Goal: Task Accomplishment & Management: Complete application form

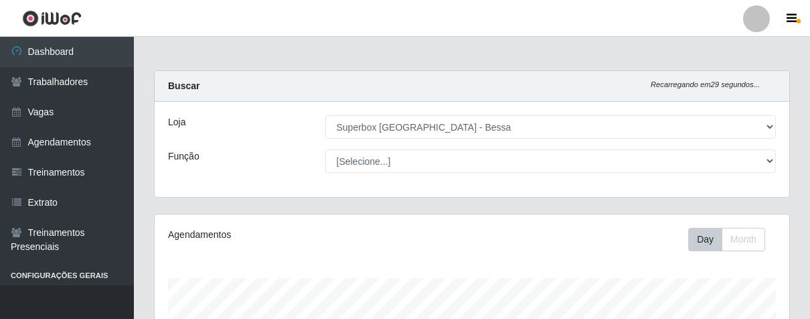
select select "206"
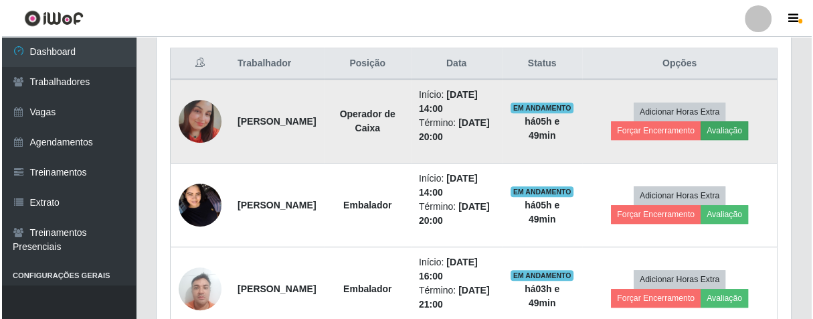
scroll to position [277, 634]
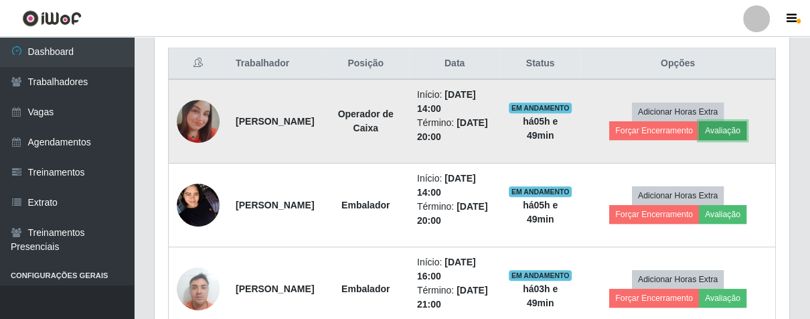
click at [738, 124] on button "Avaliação" at bounding box center [723, 130] width 48 height 19
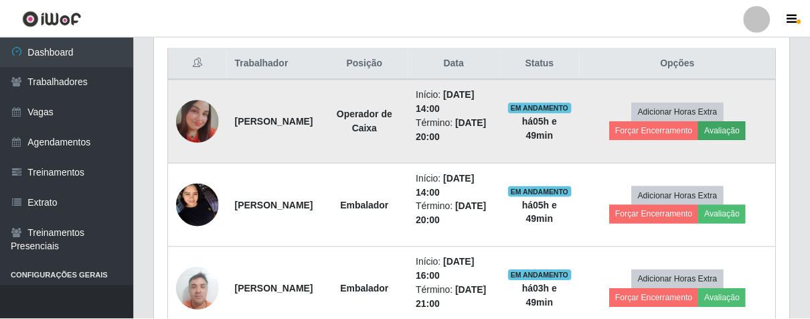
scroll to position [277, 626]
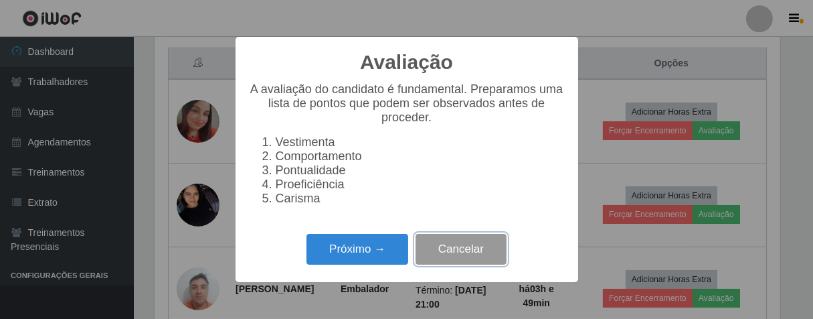
click at [456, 265] on button "Cancelar" at bounding box center [461, 249] width 91 height 31
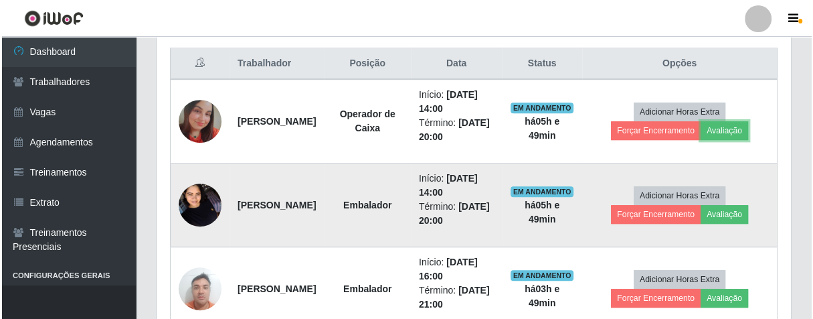
scroll to position [277, 634]
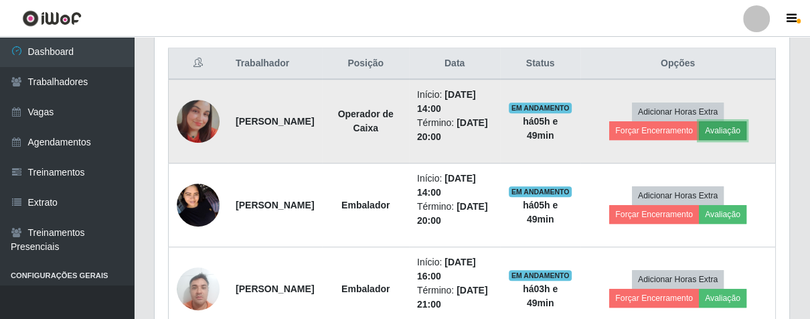
click at [720, 133] on button "Avaliação" at bounding box center [723, 130] width 48 height 19
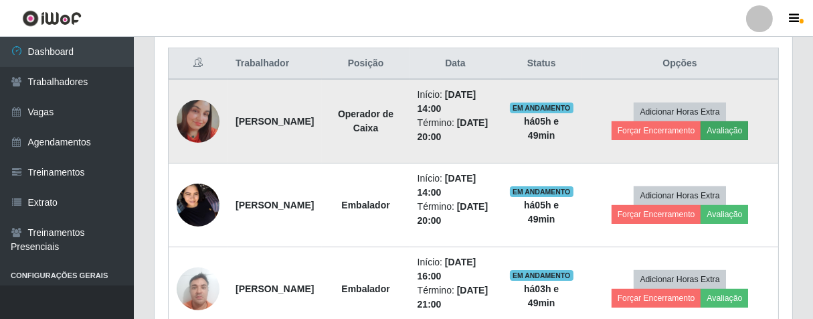
scroll to position [277, 626]
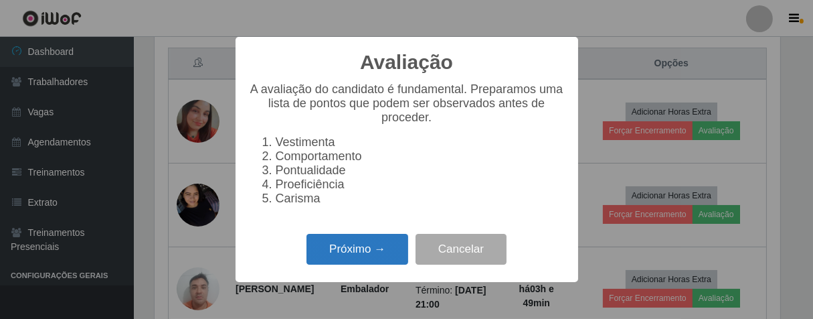
click at [391, 254] on button "Próximo →" at bounding box center [358, 249] width 102 height 31
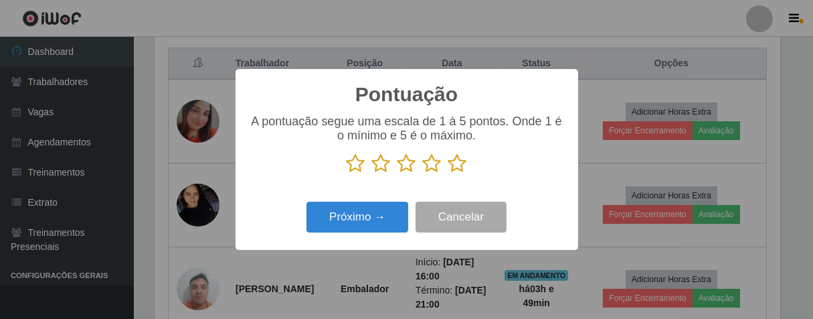
scroll to position [669023, 668675]
drag, startPoint x: 454, startPoint y: 165, endPoint x: 430, endPoint y: 177, distance: 27.2
click at [453, 165] on icon at bounding box center [457, 163] width 19 height 20
click at [448, 173] on input "radio" at bounding box center [448, 173] width 0 height 0
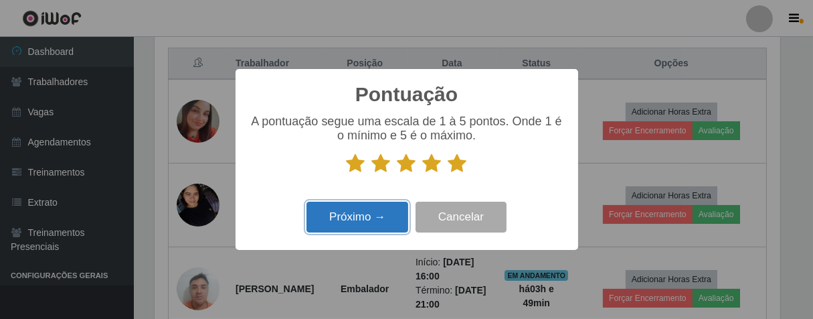
click at [389, 208] on button "Próximo →" at bounding box center [358, 216] width 102 height 31
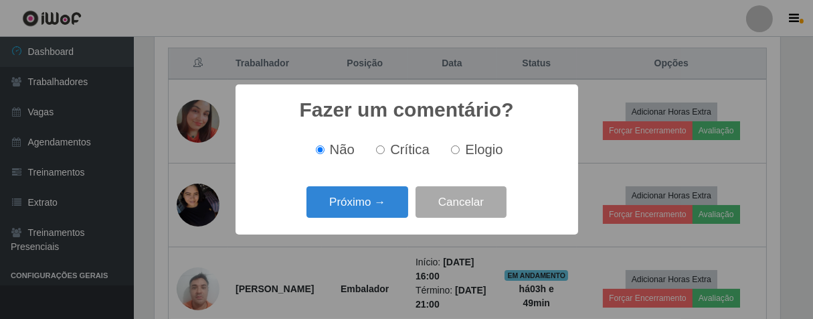
click at [454, 154] on input "Elogio" at bounding box center [455, 149] width 9 height 9
radio input "true"
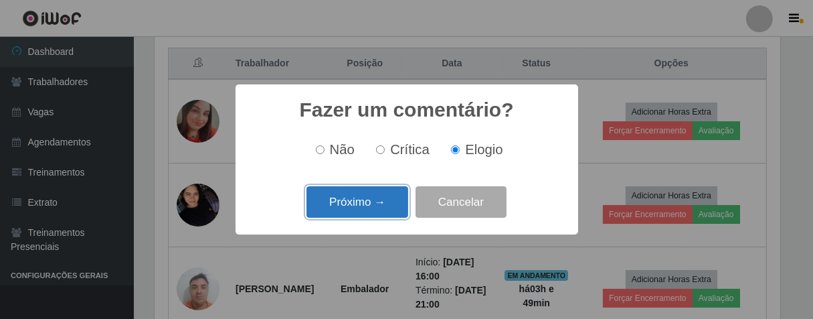
click at [384, 207] on button "Próximo →" at bounding box center [358, 201] width 102 height 31
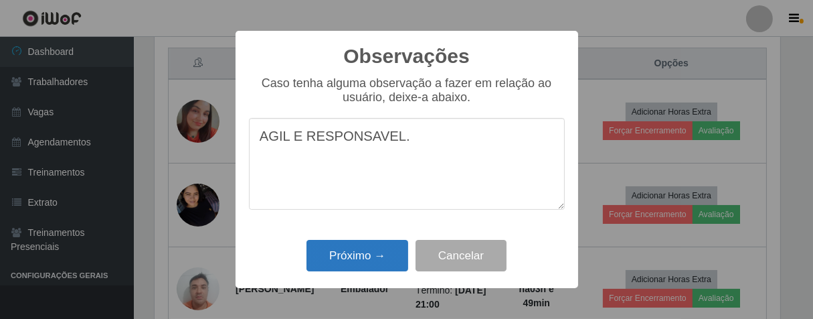
type textarea "AGIL E RESPONSAVEL."
click at [367, 251] on button "Próximo →" at bounding box center [358, 255] width 102 height 31
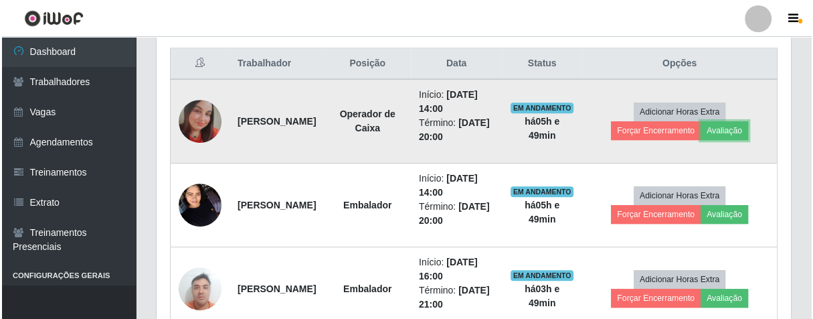
scroll to position [277, 634]
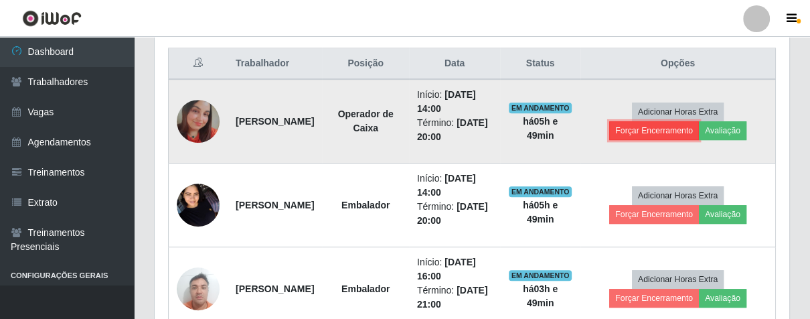
click at [644, 135] on button "Forçar Encerramento" at bounding box center [654, 130] width 90 height 19
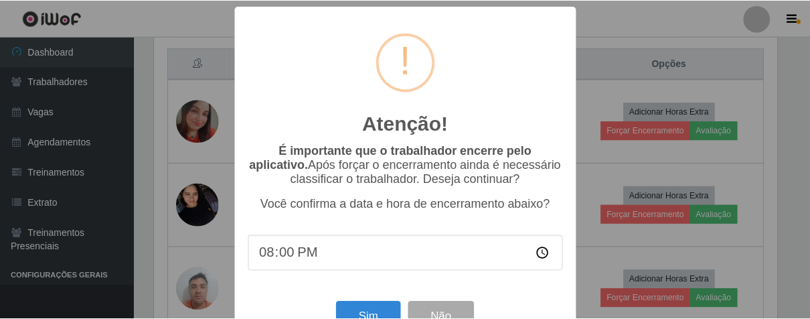
scroll to position [46, 0]
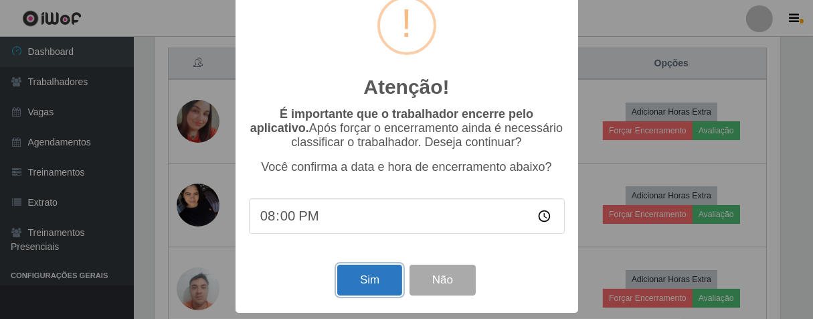
click at [374, 285] on button "Sim" at bounding box center [369, 279] width 65 height 31
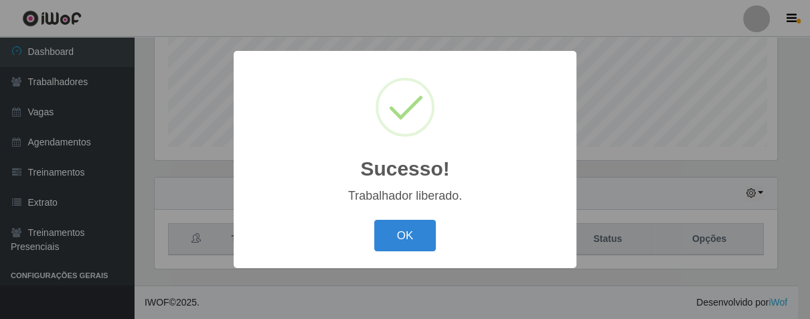
scroll to position [277, 626]
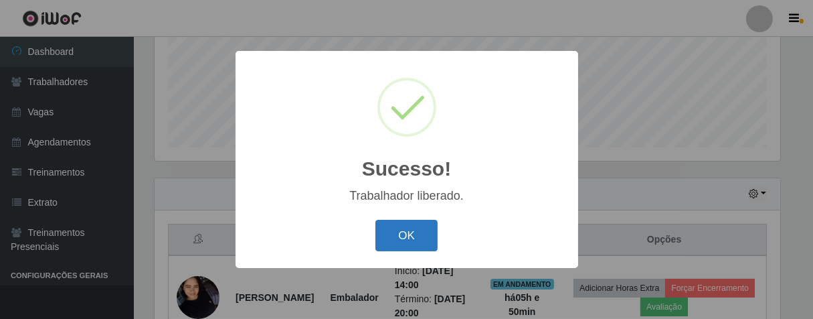
click at [402, 232] on button "OK" at bounding box center [406, 235] width 62 height 31
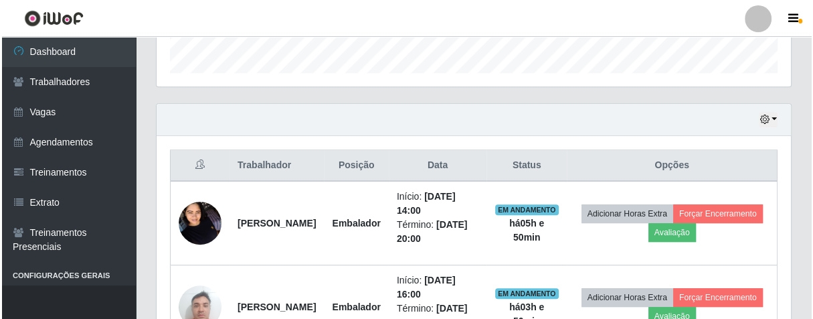
scroll to position [480, 0]
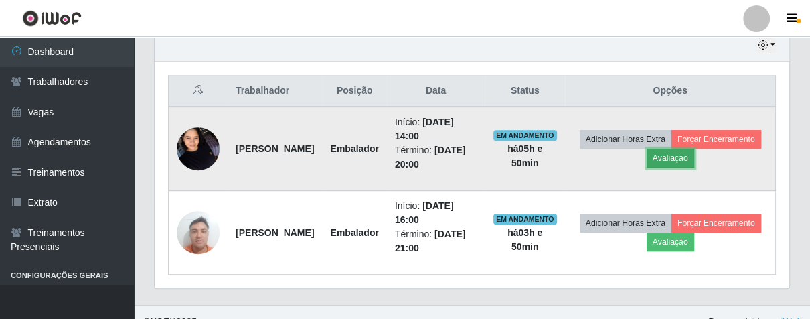
click at [694, 153] on button "Avaliação" at bounding box center [671, 158] width 48 height 19
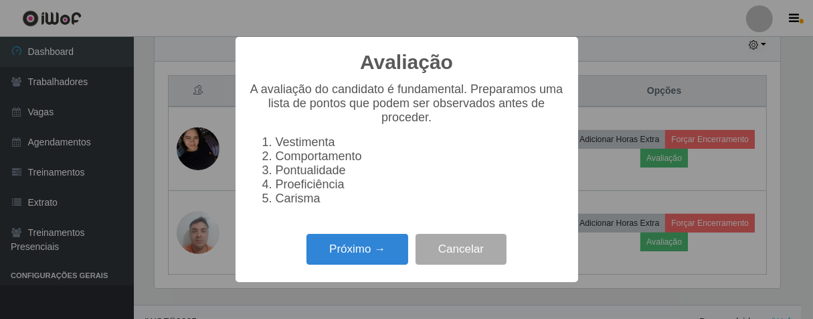
scroll to position [277, 626]
click at [371, 265] on button "Próximo →" at bounding box center [358, 249] width 102 height 31
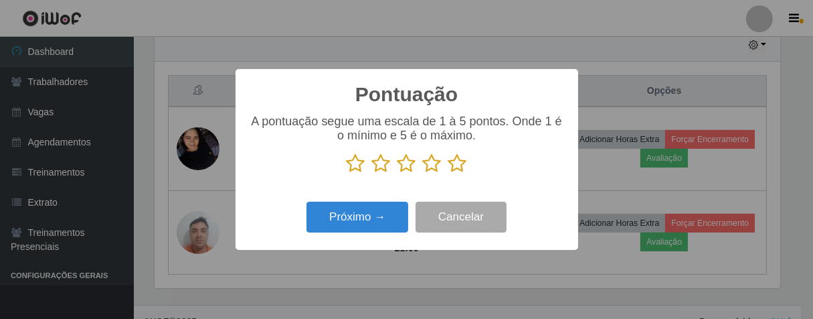
click at [435, 163] on icon at bounding box center [432, 163] width 19 height 20
click at [423, 173] on input "radio" at bounding box center [423, 173] width 0 height 0
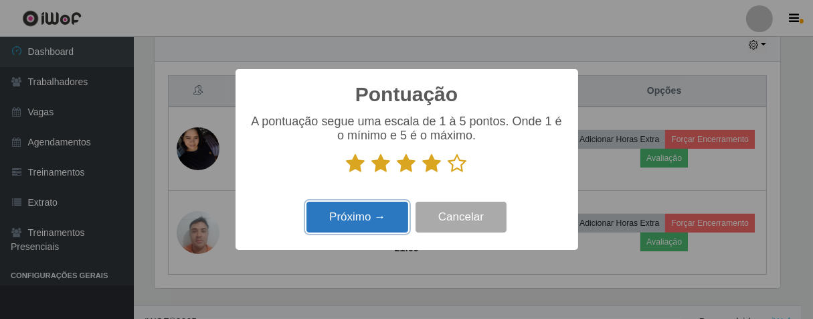
click at [367, 226] on button "Próximo →" at bounding box center [358, 216] width 102 height 31
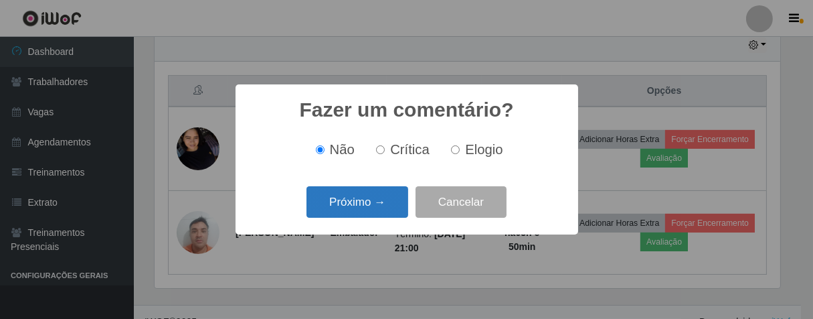
click at [394, 203] on button "Próximo →" at bounding box center [358, 201] width 102 height 31
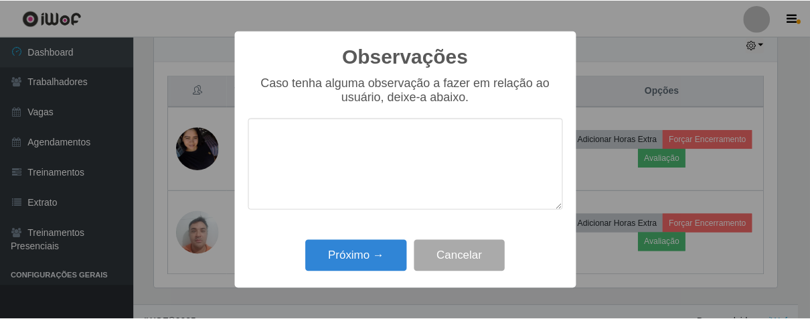
scroll to position [0, 0]
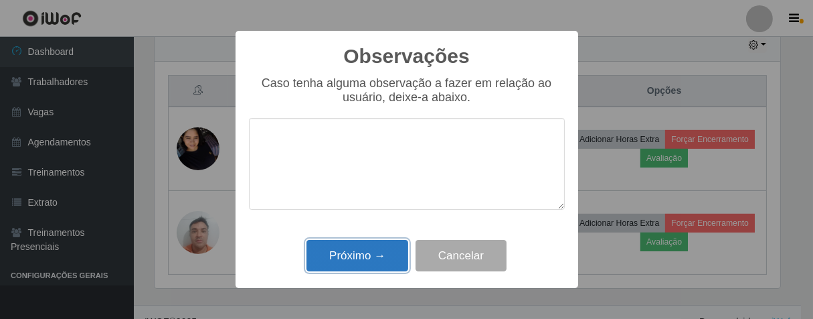
click at [390, 245] on button "Próximo →" at bounding box center [358, 255] width 102 height 31
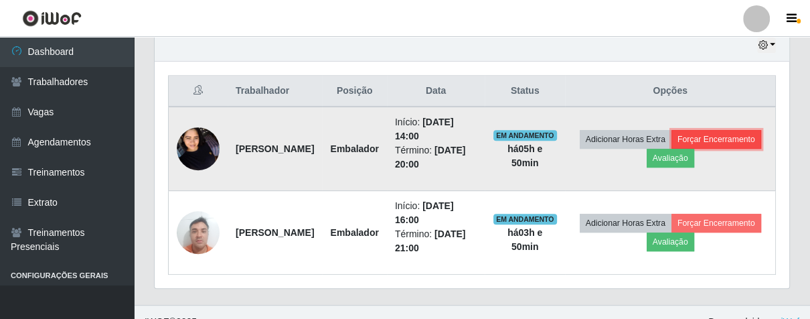
click at [671, 149] on button "Forçar Encerramento" at bounding box center [716, 139] width 90 height 19
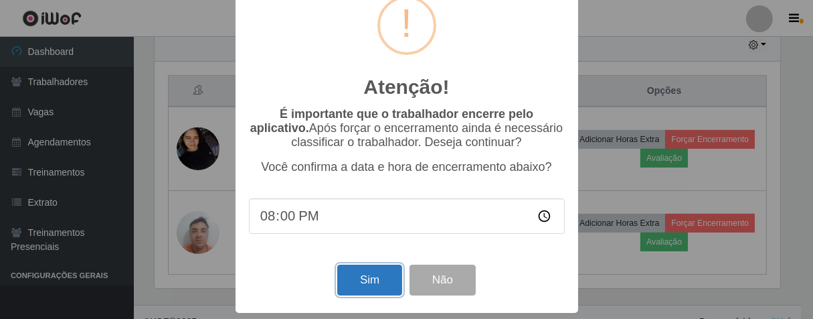
click at [382, 278] on button "Sim" at bounding box center [369, 279] width 65 height 31
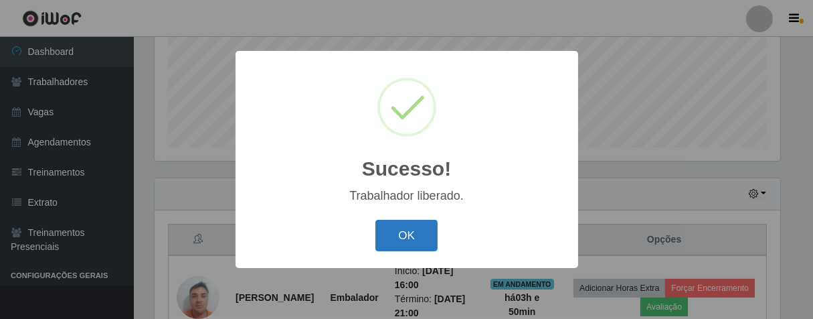
click at [393, 236] on button "OK" at bounding box center [406, 235] width 62 height 31
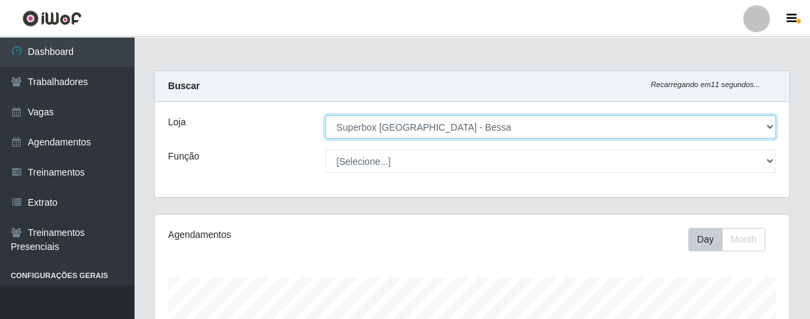
click at [740, 133] on select "[Selecione...] Superbox [GEOGRAPHIC_DATA] - Bessa" at bounding box center [550, 126] width 451 height 23
click at [325, 115] on select "[Selecione...] Superbox [GEOGRAPHIC_DATA] - Bessa" at bounding box center [550, 126] width 451 height 23
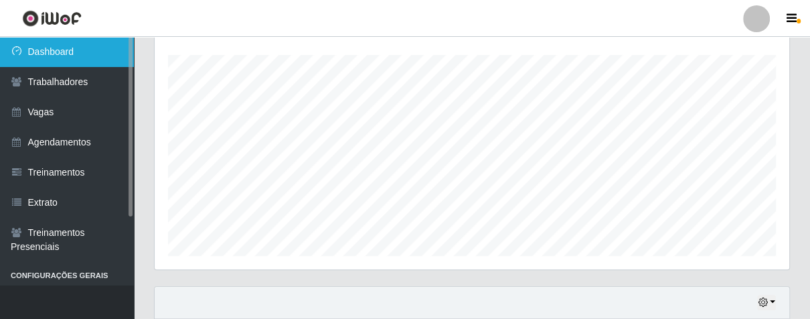
click at [94, 56] on link "Dashboard" at bounding box center [67, 52] width 134 height 30
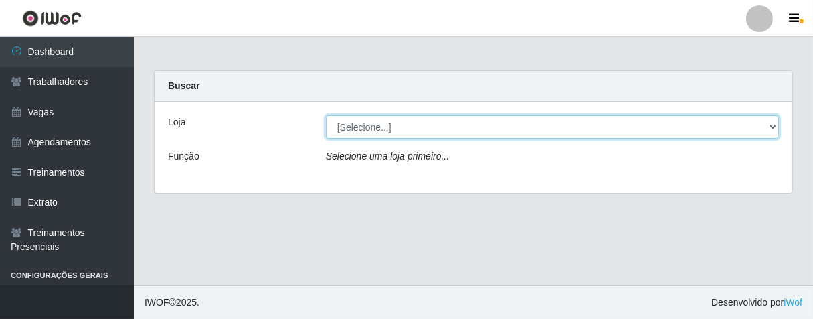
click at [560, 124] on select "[Selecione...] Superbox [GEOGRAPHIC_DATA] - Bessa" at bounding box center [552, 126] width 453 height 23
select select "206"
click at [326, 115] on select "[Selecione...] Superbox [GEOGRAPHIC_DATA] - Bessa" at bounding box center [552, 126] width 453 height 23
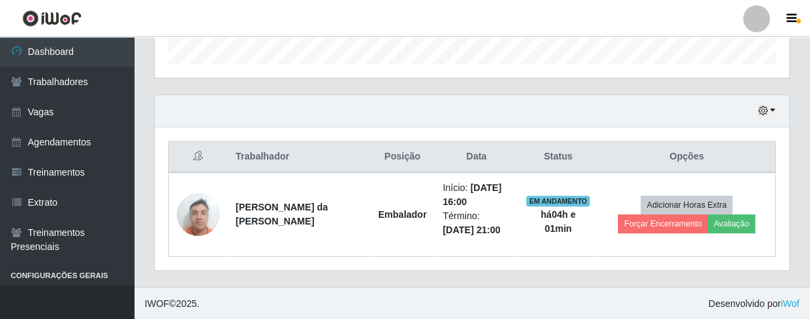
scroll to position [117, 0]
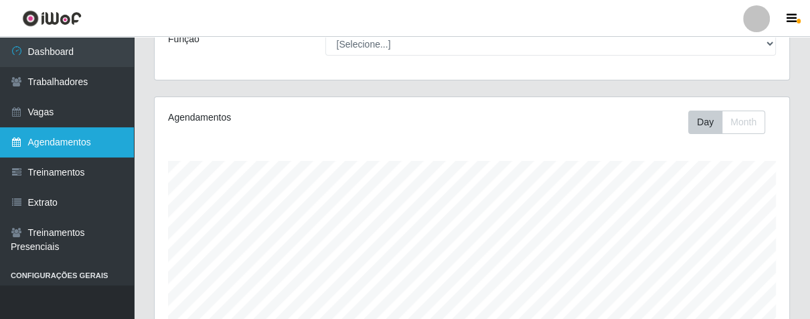
click at [70, 152] on link "Agendamentos" at bounding box center [67, 142] width 134 height 30
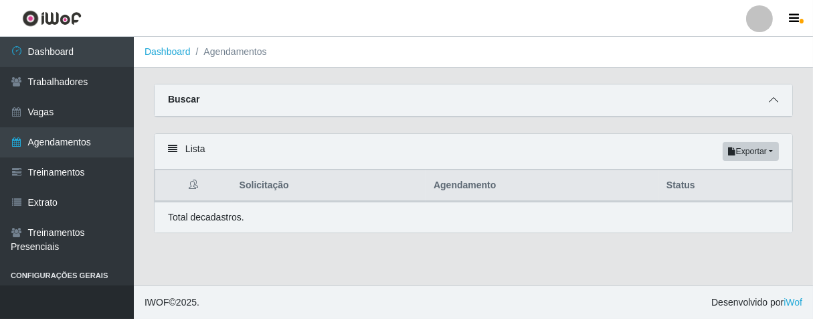
click at [779, 100] on span at bounding box center [774, 99] width 16 height 15
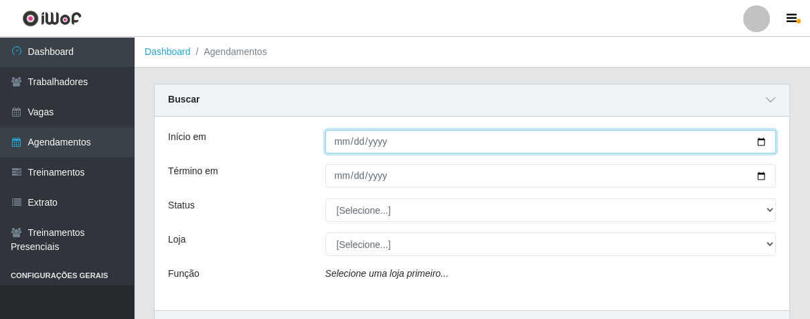
click at [507, 145] on input "Início em" at bounding box center [550, 141] width 451 height 23
click at [508, 134] on input "Início em" at bounding box center [550, 141] width 451 height 23
click at [490, 141] on input "Início em" at bounding box center [550, 141] width 451 height 23
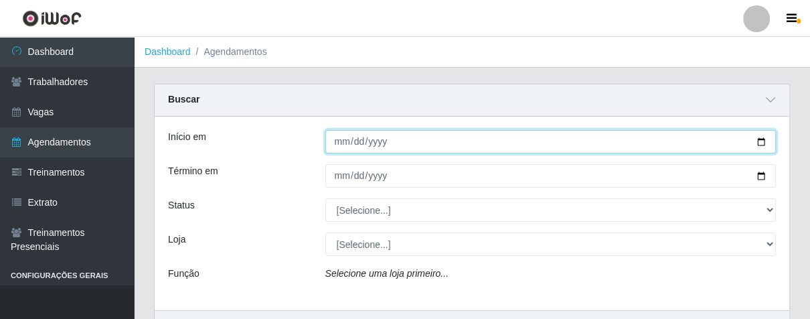
click at [490, 141] on input "Início em" at bounding box center [550, 141] width 451 height 23
type input "[DATE]"
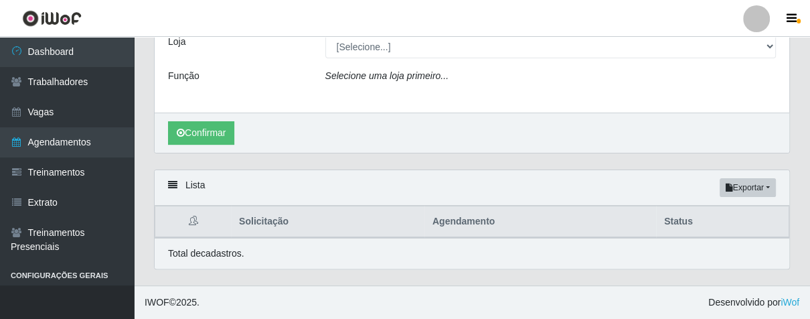
click at [189, 120] on div "Confirmar" at bounding box center [472, 132] width 634 height 40
click at [185, 130] on button "Confirmar" at bounding box center [201, 132] width 66 height 23
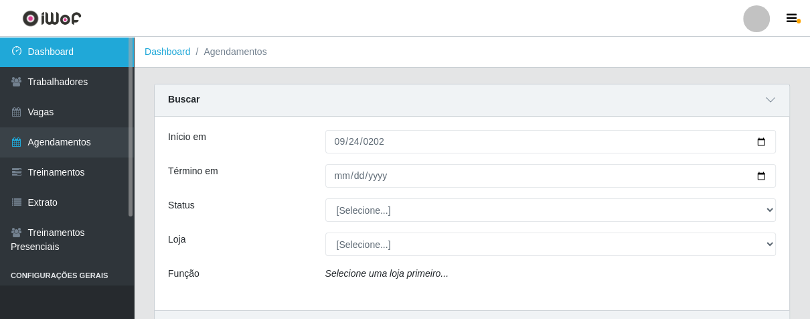
click at [102, 56] on link "Dashboard" at bounding box center [67, 52] width 134 height 30
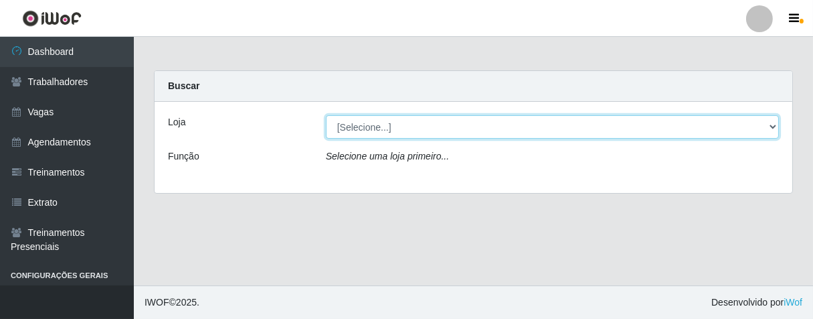
click at [571, 128] on select "[Selecione...] Superbox [GEOGRAPHIC_DATA] - Bessa" at bounding box center [552, 126] width 453 height 23
select select "206"
click at [326, 115] on select "[Selecione...] Superbox [GEOGRAPHIC_DATA] - Bessa" at bounding box center [552, 126] width 453 height 23
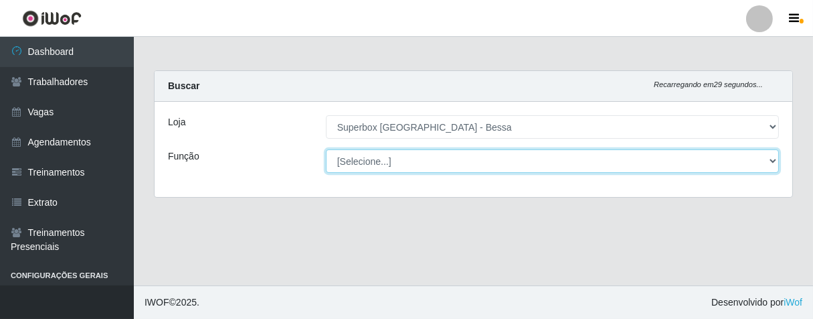
click at [473, 158] on select "[Selecione...] ASG ASG + ASG ++ Embalador Embalador + Embalador ++ Operador de …" at bounding box center [552, 160] width 453 height 23
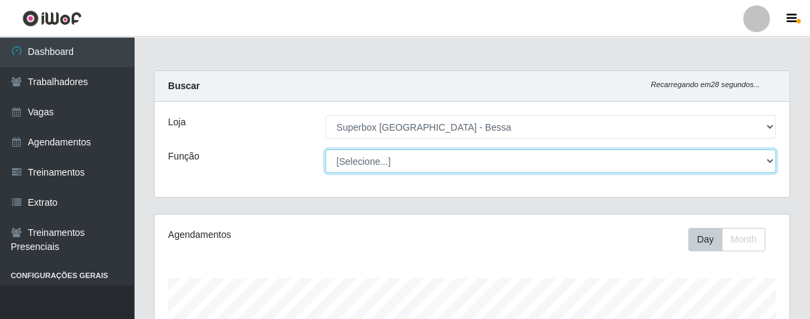
scroll to position [277, 634]
click at [473, 158] on select "[Selecione...] ASG ASG + ASG ++ Embalador Embalador + Embalador ++ Operador de …" at bounding box center [550, 160] width 451 height 23
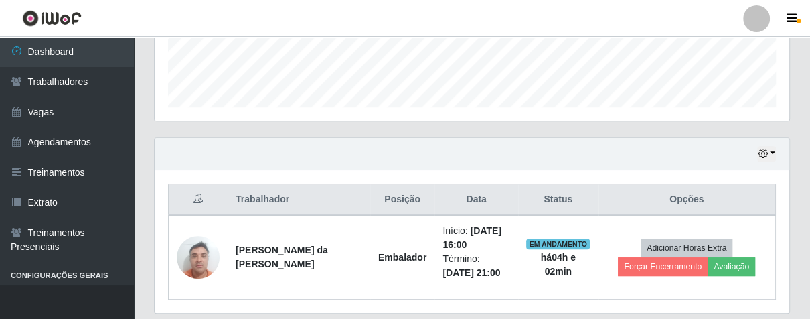
scroll to position [414, 0]
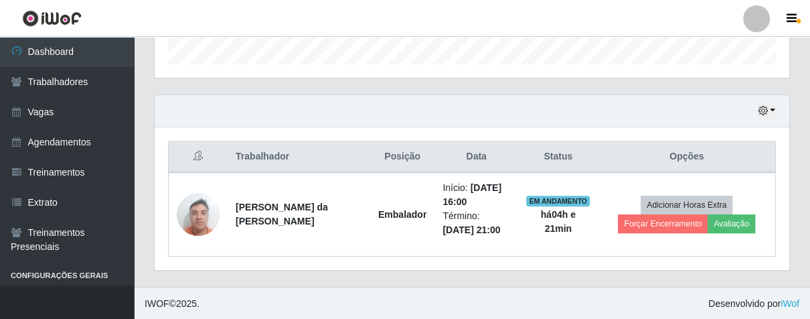
select select "16"
